Goal: Navigation & Orientation: Understand site structure

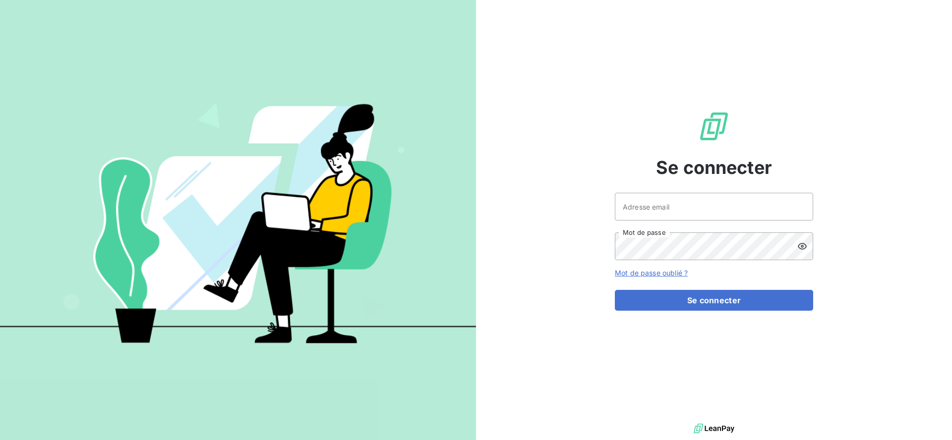
click at [683, 225] on div "Adresse email Mot de passe" at bounding box center [714, 226] width 198 height 67
click at [682, 215] on input "Adresse email" at bounding box center [714, 207] width 198 height 28
type input "[PERSON_NAME][EMAIL_ADDRESS][DOMAIN_NAME]"
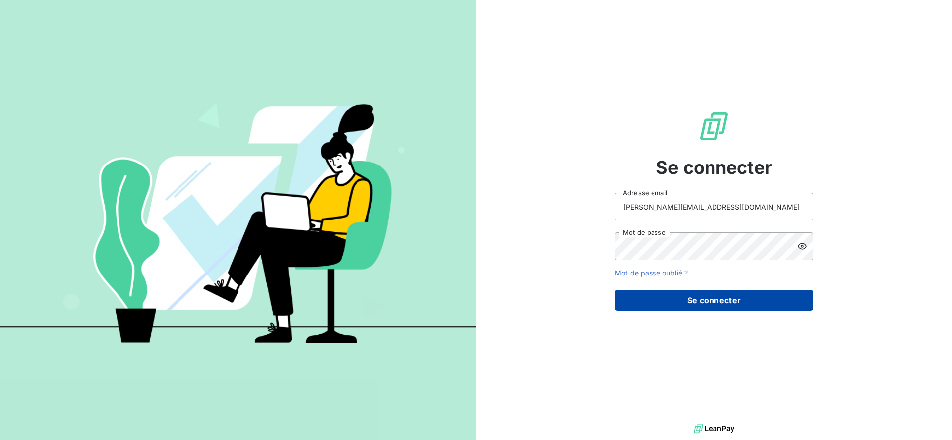
click at [684, 301] on button "Se connecter" at bounding box center [714, 300] width 198 height 21
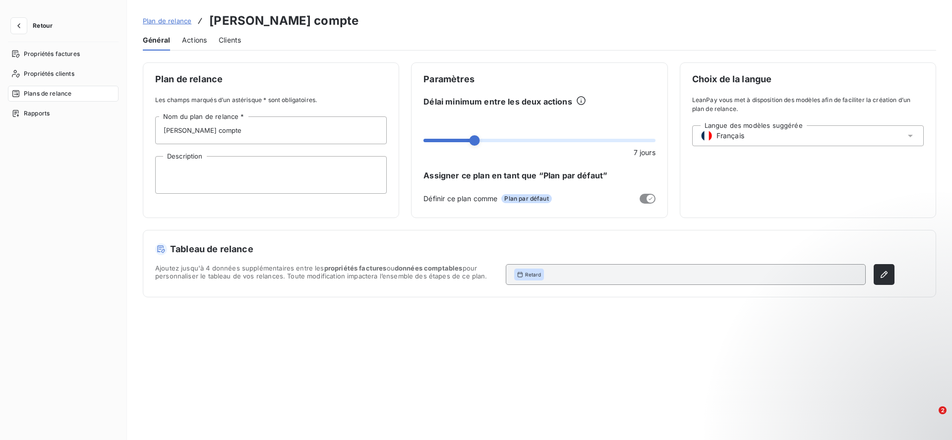
click at [70, 104] on nav "Propriétés factures Propriétés clients Plans de relance Rapports" at bounding box center [63, 83] width 111 height 75
click at [63, 113] on div "Rapports" at bounding box center [63, 114] width 111 height 16
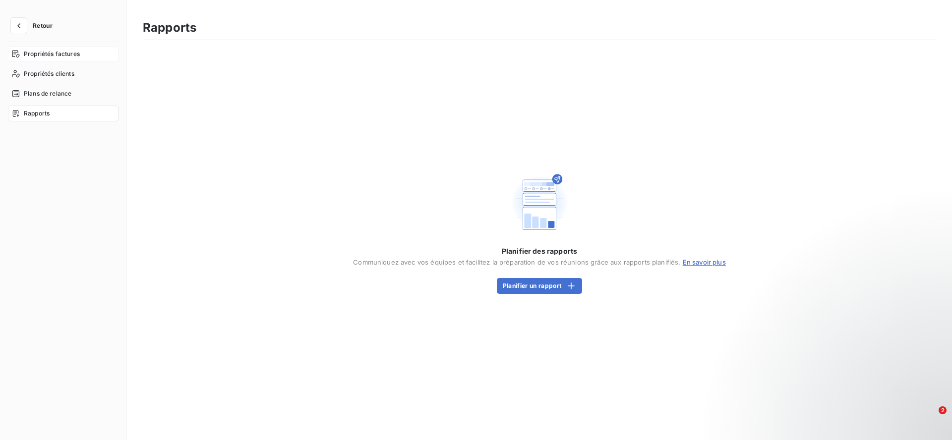
click at [61, 47] on div "Propriétés factures" at bounding box center [63, 54] width 111 height 16
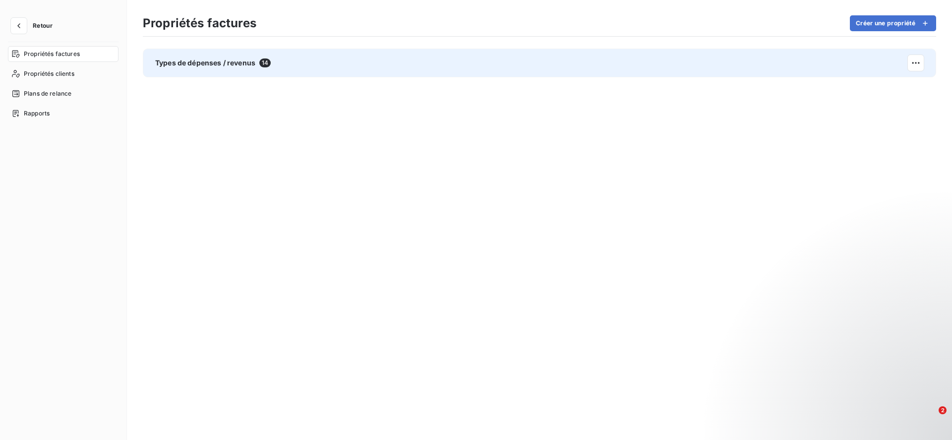
click at [197, 58] on span "Types de dépenses / revenus" at bounding box center [205, 63] width 100 height 10
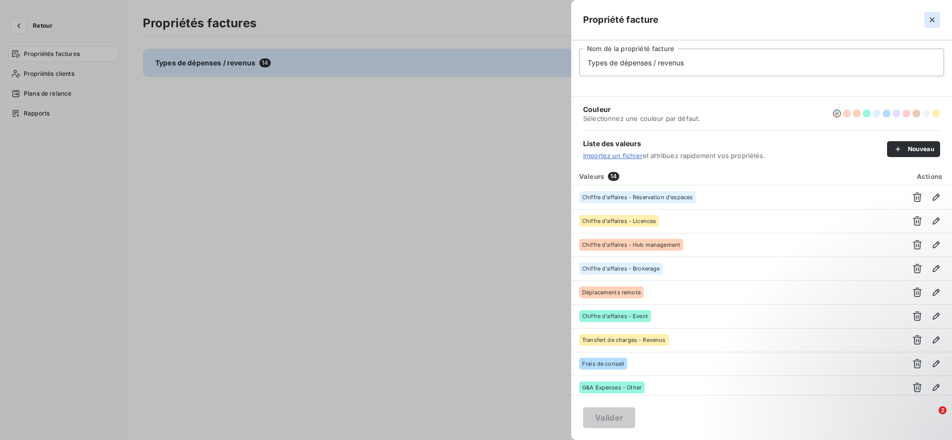
click at [936, 18] on icon "button" at bounding box center [933, 20] width 10 height 10
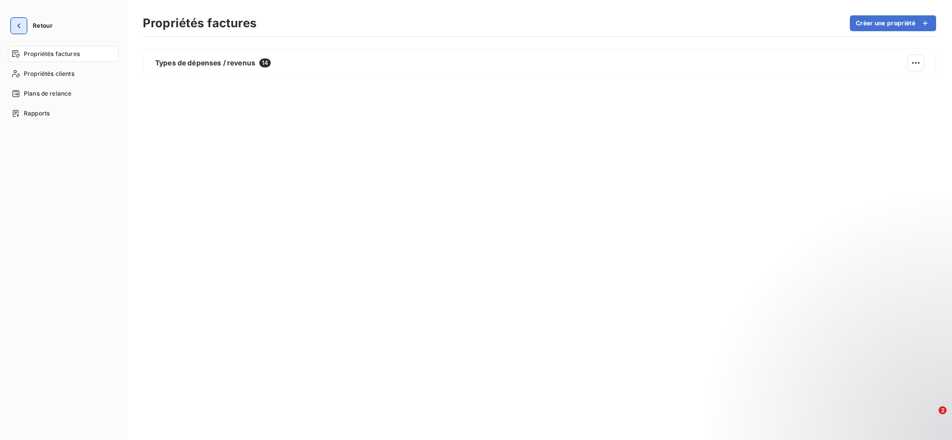
click at [18, 21] on icon "button" at bounding box center [19, 26] width 10 height 10
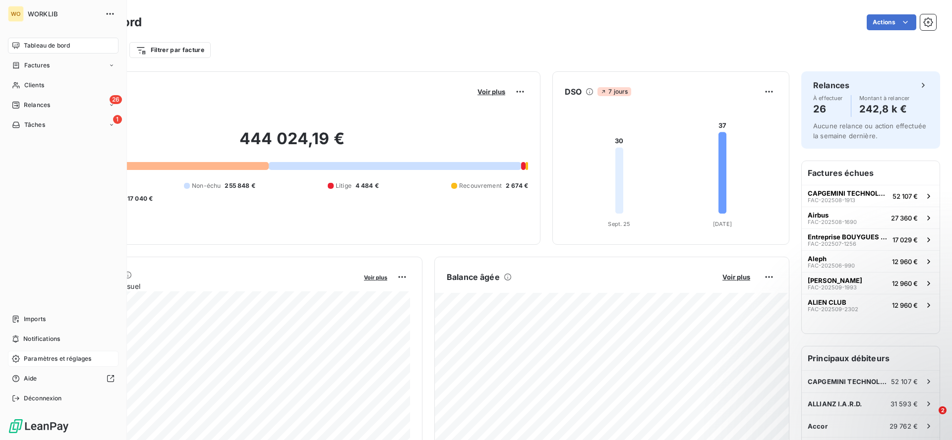
click at [108, 357] on div "Paramètres et réglages" at bounding box center [63, 359] width 111 height 16
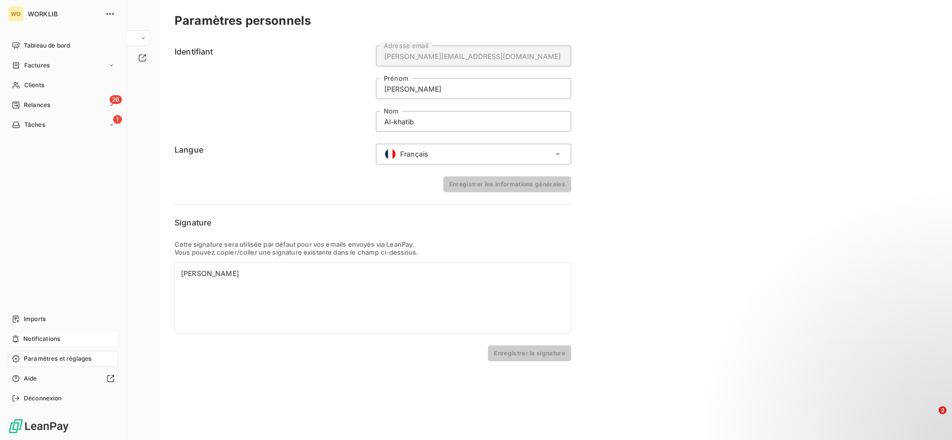
click at [105, 342] on div "Notifications" at bounding box center [63, 339] width 111 height 16
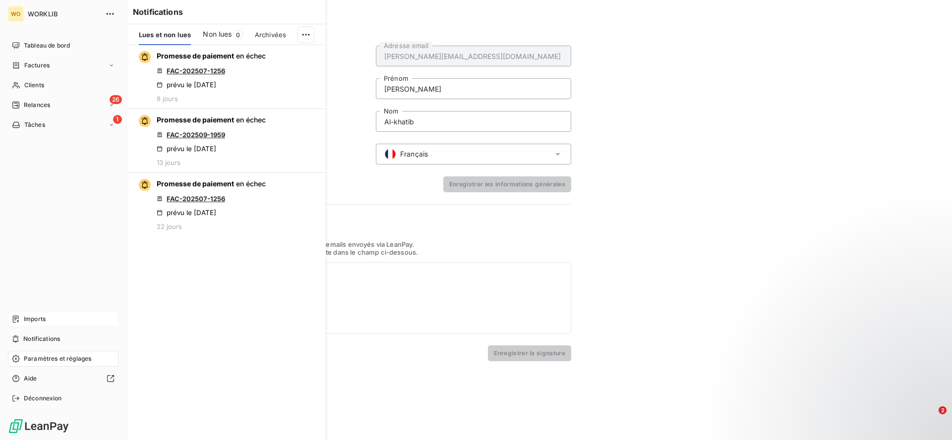
click at [86, 322] on div "Imports" at bounding box center [63, 320] width 111 height 16
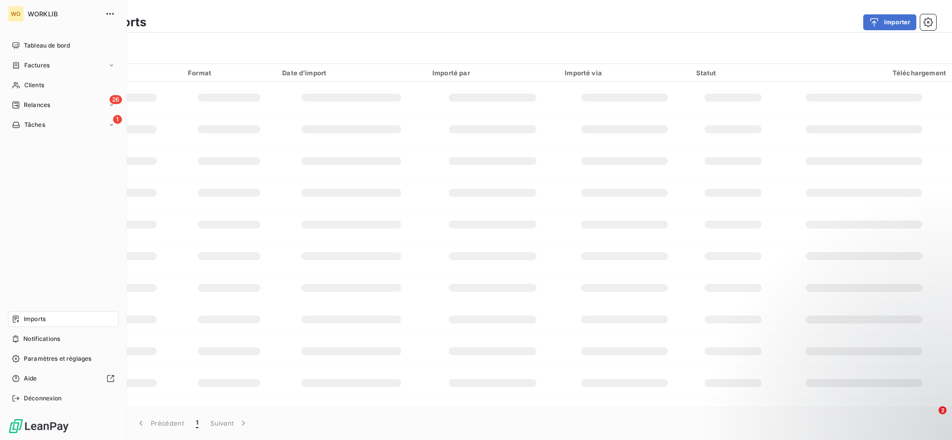
click at [86, 322] on div "Imports" at bounding box center [63, 320] width 111 height 16
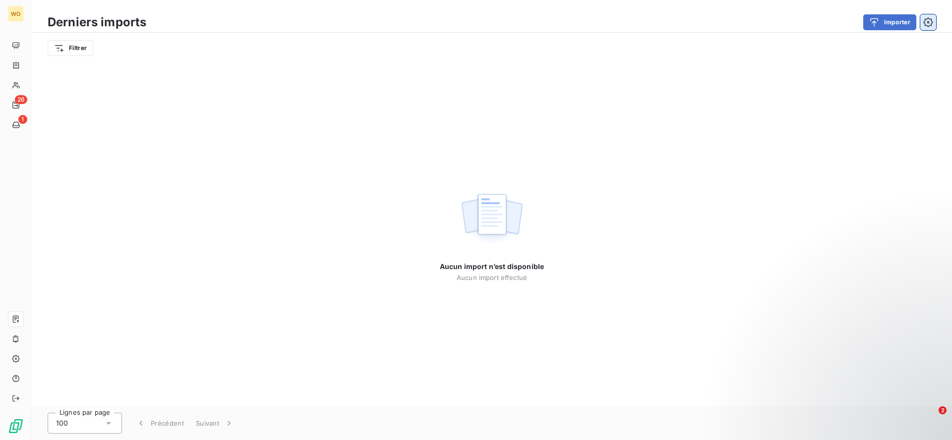
click at [930, 21] on icon "button" at bounding box center [929, 22] width 10 height 10
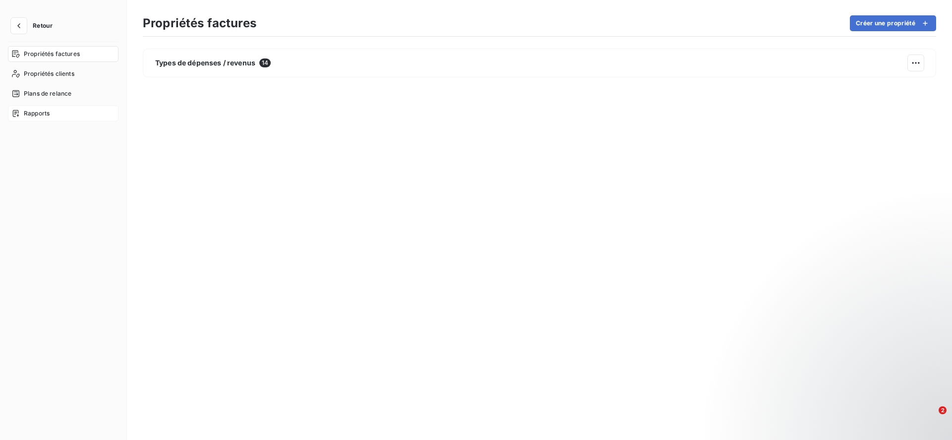
click at [42, 115] on span "Rapports" at bounding box center [37, 113] width 26 height 9
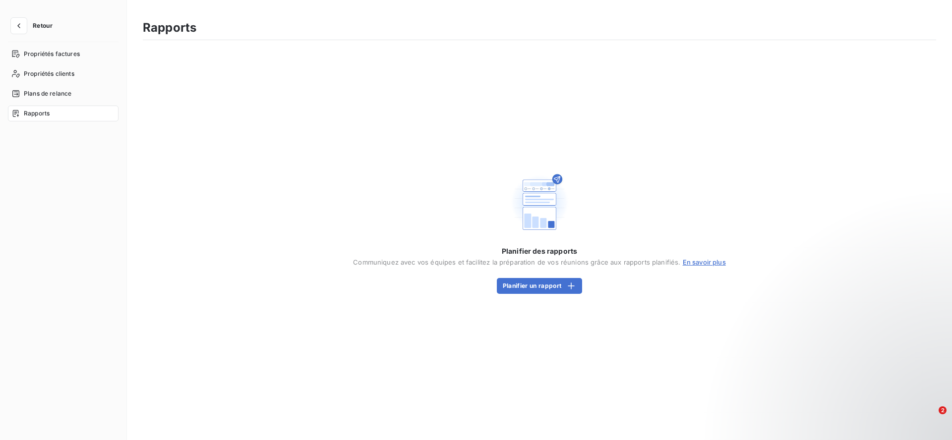
click at [28, 25] on button "Retour" at bounding box center [34, 26] width 53 height 16
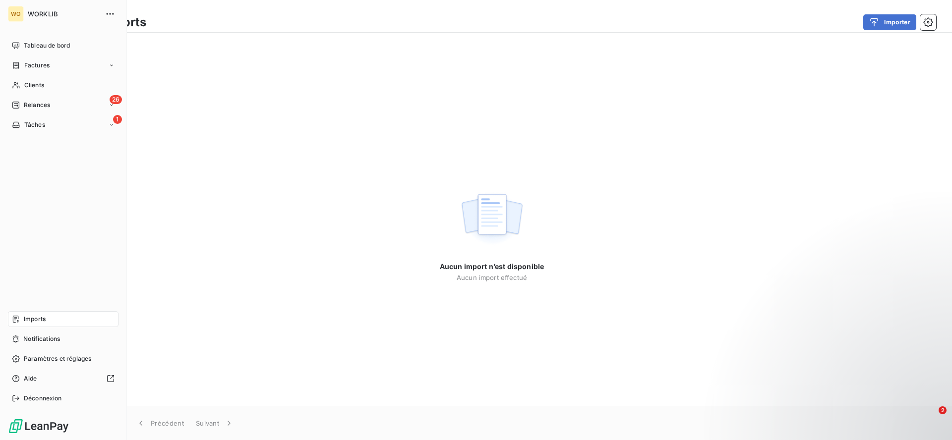
click at [34, 11] on span "WORKLIB" at bounding box center [63, 14] width 71 height 8
click at [112, 14] on icon "button" at bounding box center [110, 14] width 10 height 10
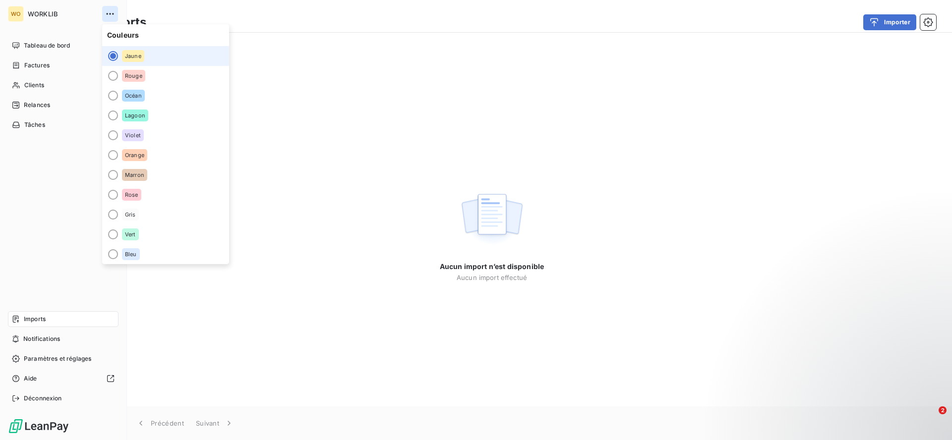
click at [112, 14] on icon "button" at bounding box center [110, 14] width 10 height 10
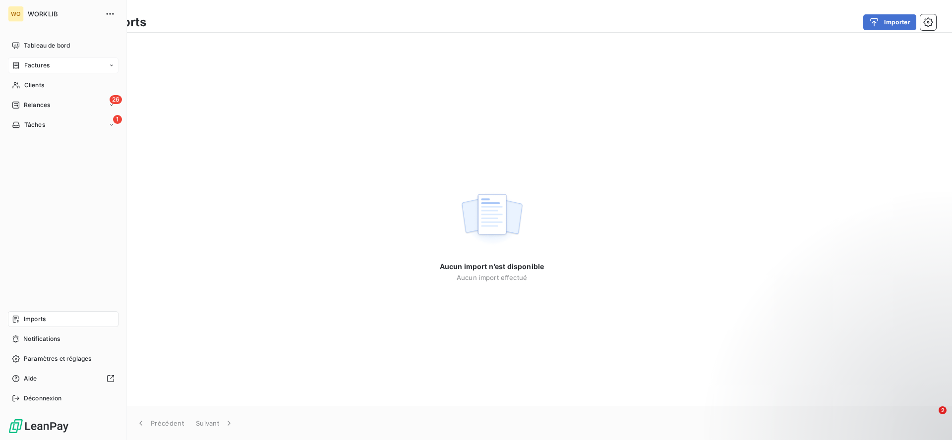
click at [60, 64] on div "Factures" at bounding box center [63, 66] width 111 height 16
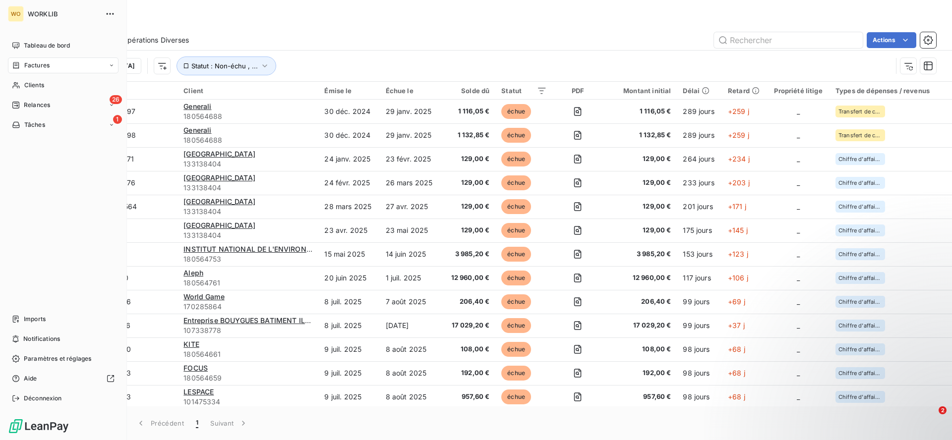
click at [19, 425] on img at bounding box center [39, 427] width 62 height 16
click at [30, 429] on img at bounding box center [39, 427] width 62 height 16
click at [50, 361] on span "Paramètres et réglages" at bounding box center [57, 359] width 67 height 9
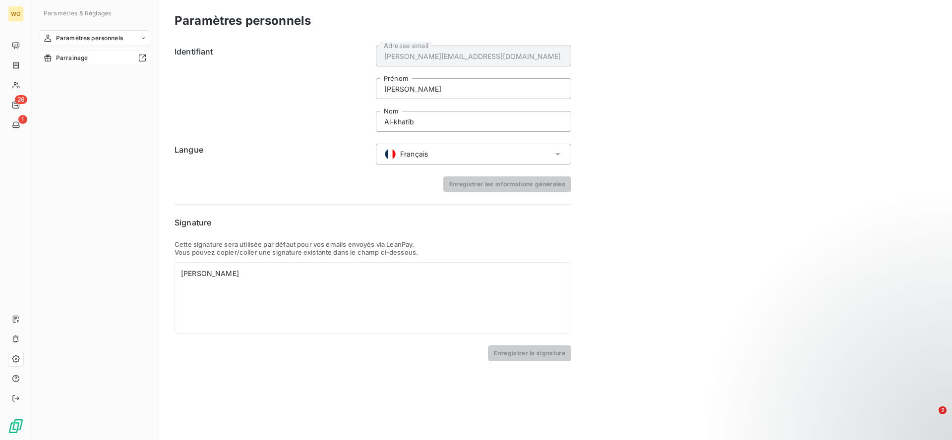
click at [129, 64] on div "Parrainage" at bounding box center [95, 58] width 111 height 16
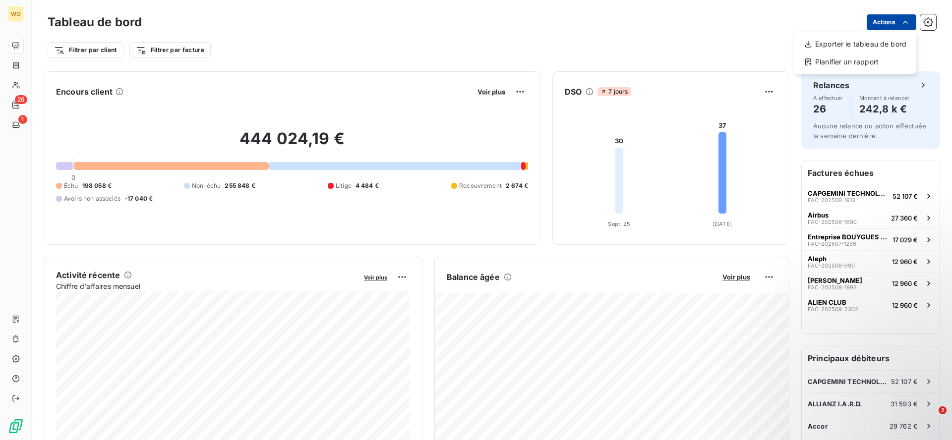
click at [911, 22] on html "WO 26 1 Tableau de bord Actions Exporter le tableau de bord Planifier un rappor…" at bounding box center [476, 220] width 952 height 440
click at [930, 25] on html "WO 26 1 Tableau de bord Actions Filtrer par client Filtrer par facture Encours …" at bounding box center [476, 220] width 952 height 440
click at [938, 23] on div "Tableau de bord Actions Filtrer par client Filtrer par facture" at bounding box center [492, 32] width 921 height 65
click at [933, 23] on icon "button" at bounding box center [929, 22] width 10 height 10
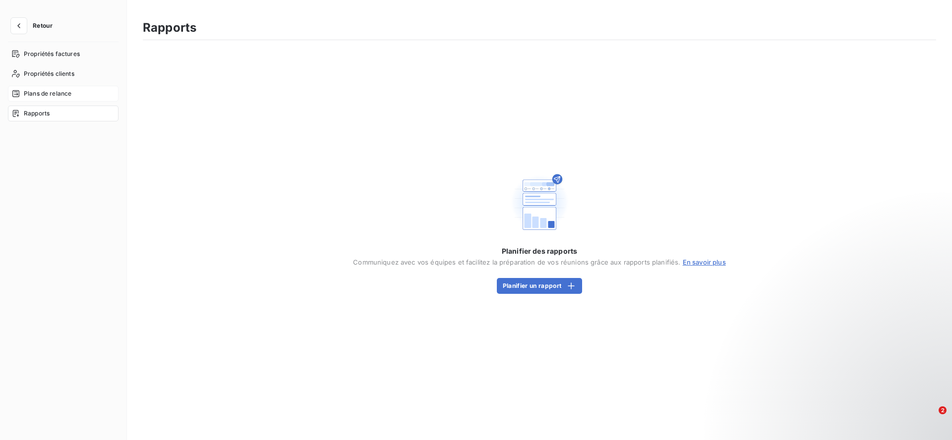
click at [48, 89] on span "Plans de relance" at bounding box center [48, 93] width 48 height 9
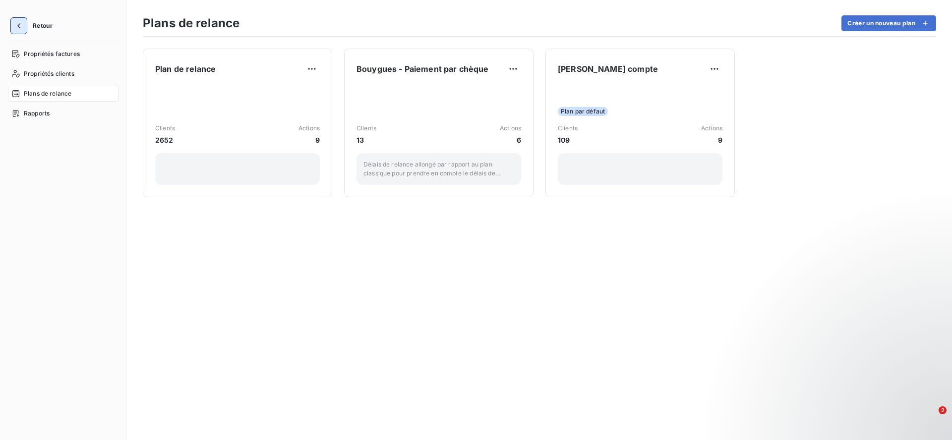
click at [23, 24] on button "button" at bounding box center [19, 26] width 16 height 16
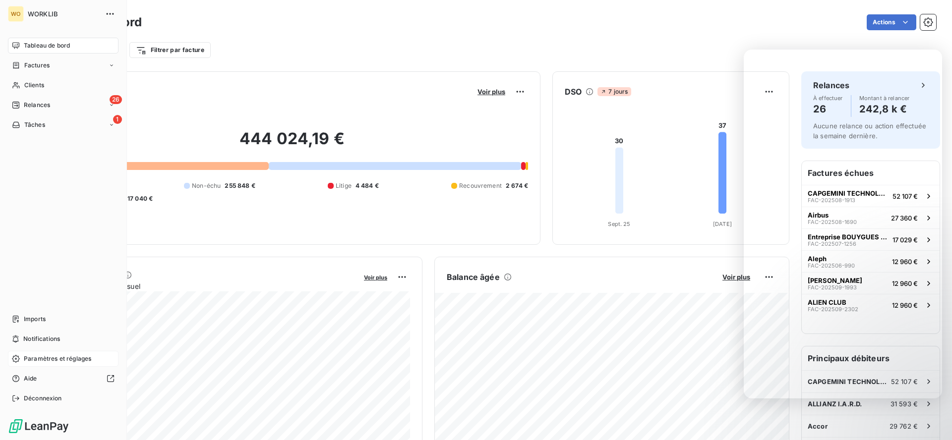
click at [12, 359] on icon at bounding box center [15, 358] width 7 height 7
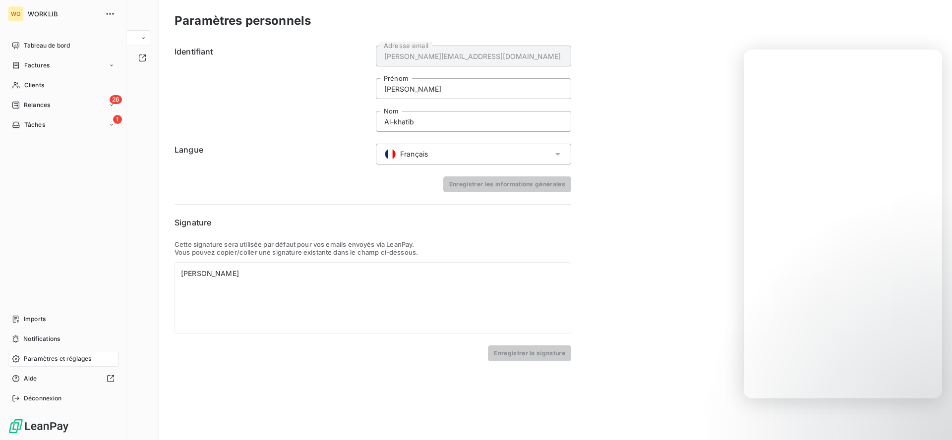
click at [57, 356] on span "Paramètres et réglages" at bounding box center [57, 359] width 67 height 9
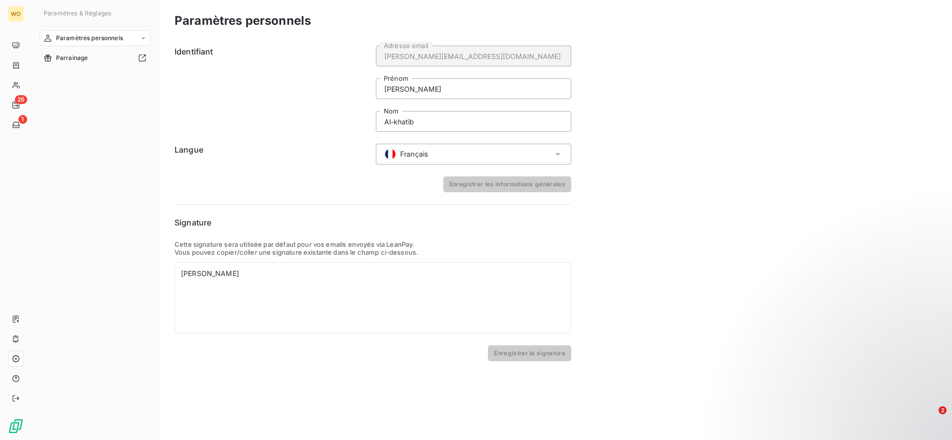
click at [139, 38] on div "Paramètres personnels" at bounding box center [95, 38] width 111 height 16
click at [139, 41] on div "Paramètres personnels" at bounding box center [95, 38] width 111 height 16
click at [143, 38] on icon at bounding box center [143, 37] width 3 height 1
click at [143, 38] on icon at bounding box center [143, 38] width 6 height 6
click at [143, 38] on icon at bounding box center [143, 37] width 3 height 1
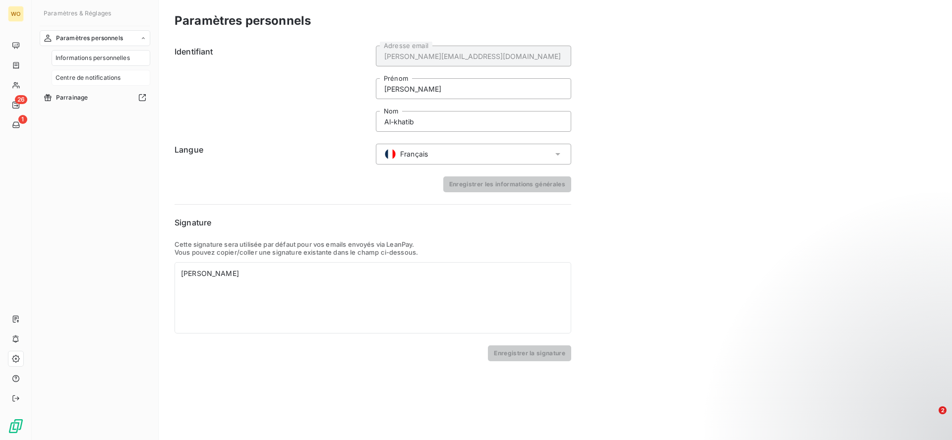
click at [122, 74] on div "Centre de notifications" at bounding box center [101, 78] width 99 height 16
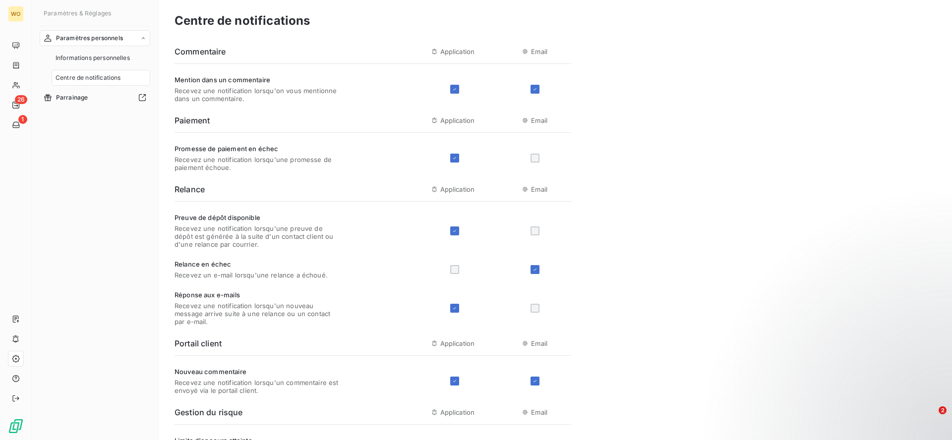
click at [123, 37] on span "Paramètres personnels" at bounding box center [89, 38] width 67 height 9
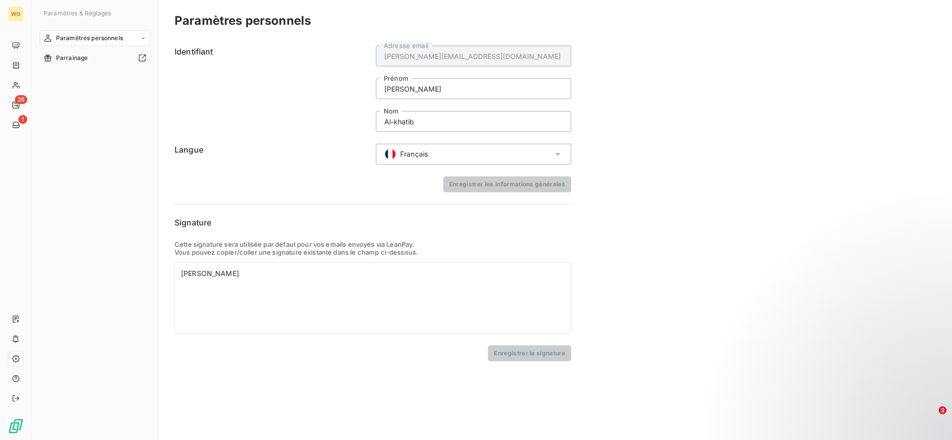
click at [123, 37] on span "Paramètres personnels" at bounding box center [89, 38] width 67 height 9
click at [106, 61] on span "Informations personnelles" at bounding box center [93, 58] width 74 height 9
